Goal: Task Accomplishment & Management: Use online tool/utility

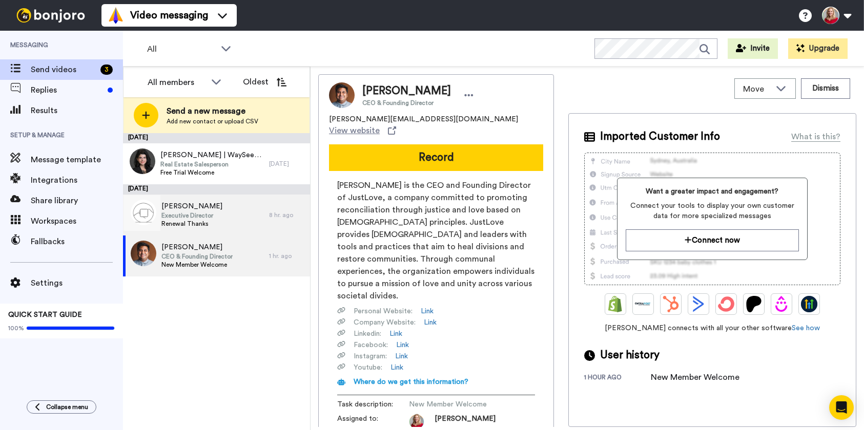
click at [177, 212] on span "Executive Director" at bounding box center [191, 216] width 61 height 8
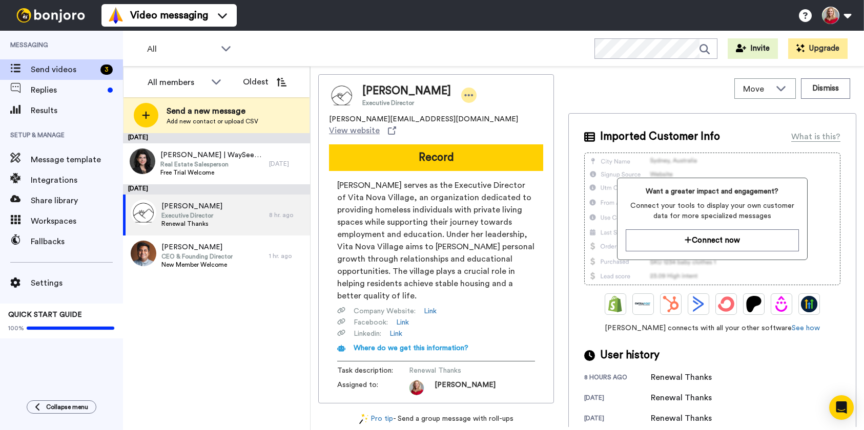
click at [473, 96] on icon at bounding box center [468, 95] width 9 height 10
click at [495, 153] on li "Dismiss" at bounding box center [500, 156] width 74 height 14
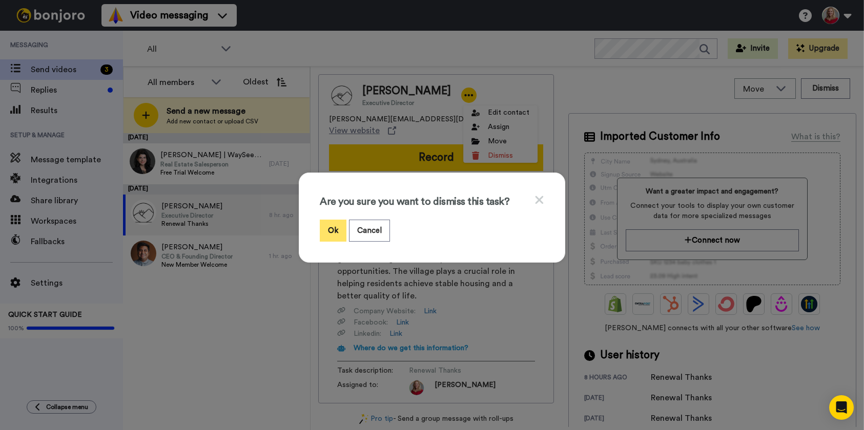
click at [324, 229] on button "Ok" at bounding box center [333, 231] width 27 height 22
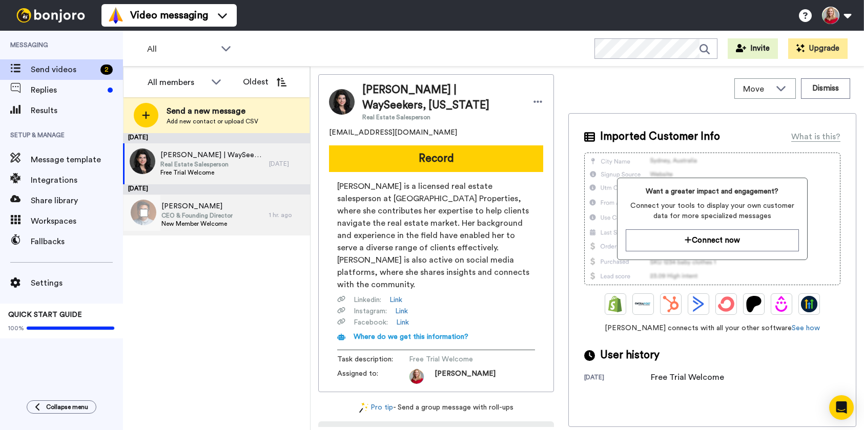
click at [194, 215] on span "CEO & Founding Director" at bounding box center [196, 216] width 71 height 8
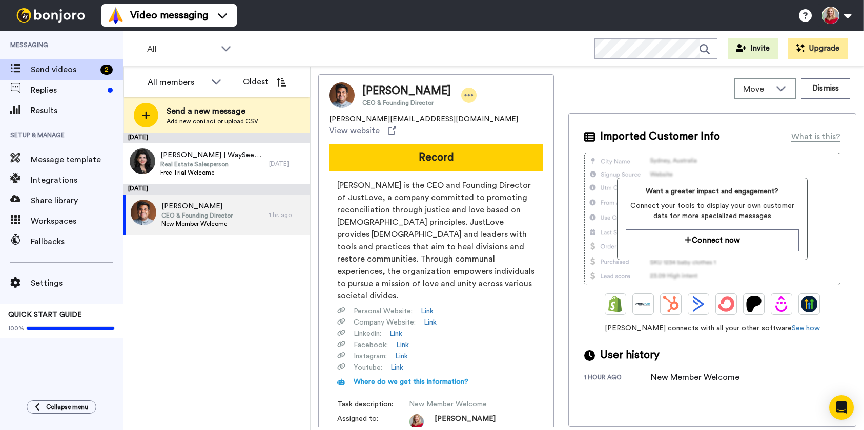
click at [464, 97] on icon at bounding box center [468, 95] width 9 height 10
click at [466, 153] on li "Dismiss" at bounding box center [480, 156] width 74 height 14
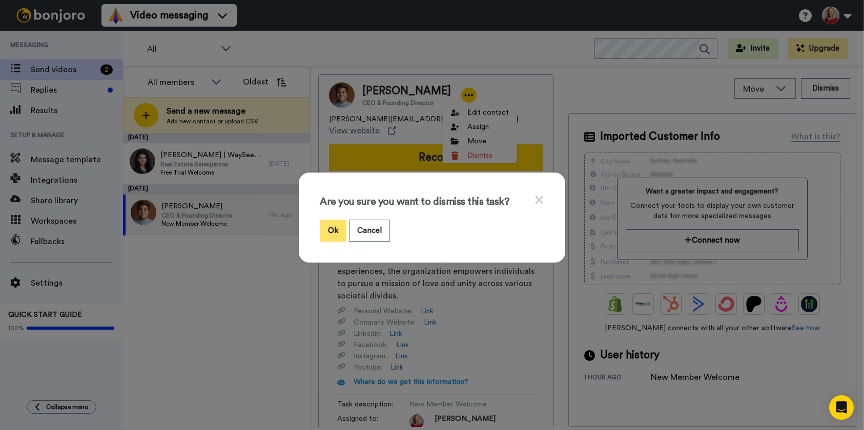
click at [332, 229] on button "Ok" at bounding box center [333, 231] width 27 height 22
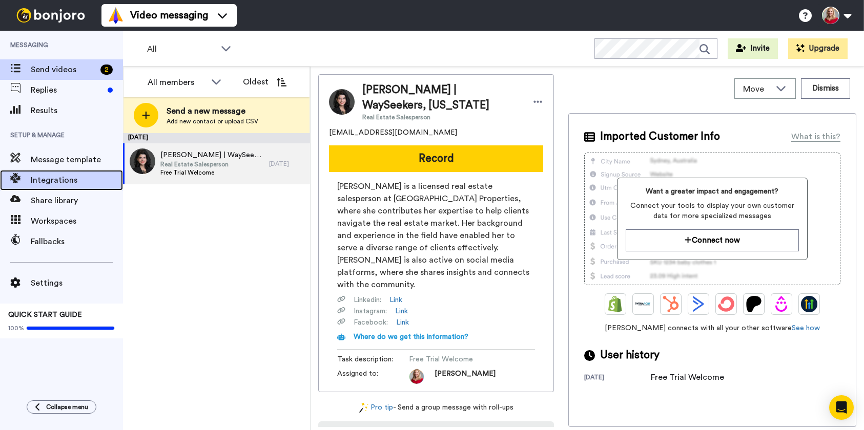
click at [30, 180] on span at bounding box center [15, 180] width 31 height 10
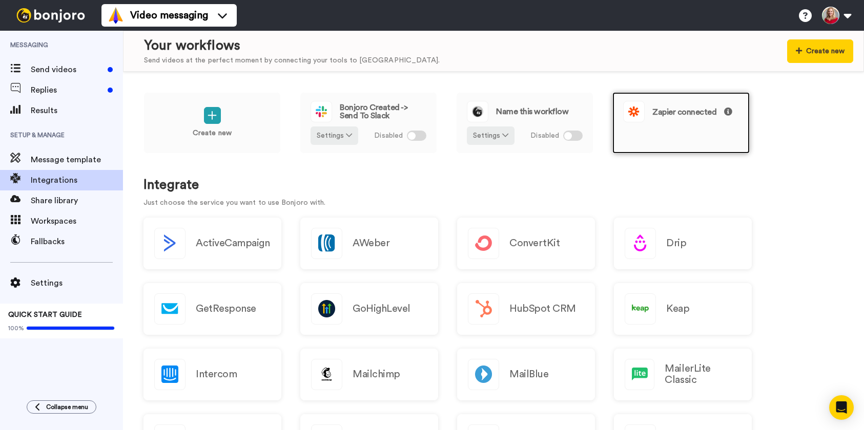
click at [679, 110] on span "Zapier connected" at bounding box center [692, 112] width 80 height 9
